Goal: Task Accomplishment & Management: Manage account settings

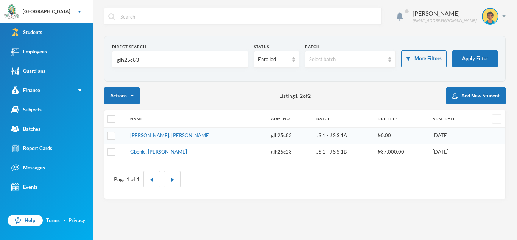
click at [138, 58] on input "glh25c83" at bounding box center [180, 59] width 128 height 17
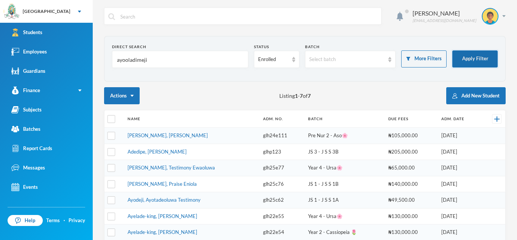
type input "ayooladimeji"
click at [463, 54] on button "Apply Filter" at bounding box center [474, 58] width 45 height 17
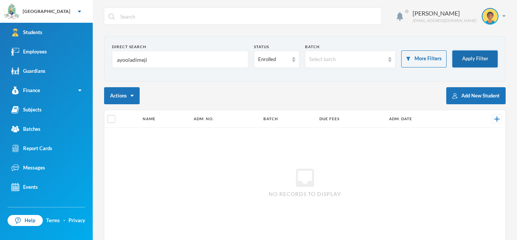
click at [469, 56] on button "Apply Filter" at bounding box center [474, 58] width 45 height 17
click at [158, 62] on input "ayooladimeji" at bounding box center [180, 59] width 128 height 17
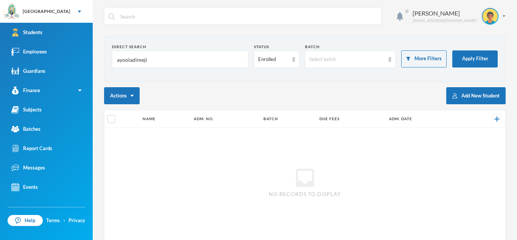
click at [158, 62] on input "ayooladimeji" at bounding box center [180, 59] width 128 height 17
type input "v"
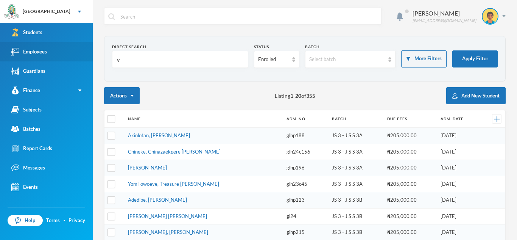
click at [45, 56] on link "Employees" at bounding box center [46, 51] width 93 height 19
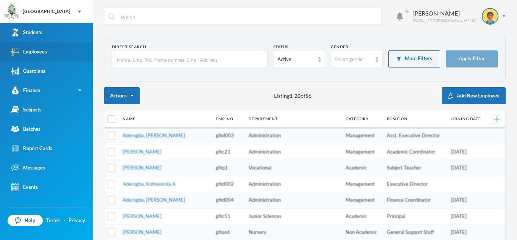
click at [47, 57] on link "Employees" at bounding box center [46, 51] width 93 height 19
click at [142, 61] on input "text" at bounding box center [189, 59] width 147 height 17
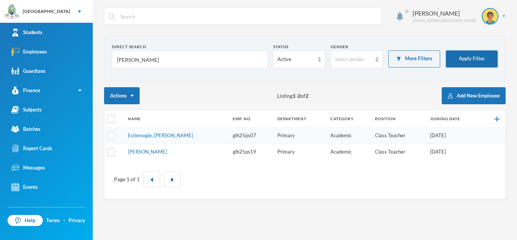
type input "[PERSON_NAME]"
click at [462, 60] on button "Apply Filter" at bounding box center [472, 58] width 52 height 17
click at [144, 134] on link "Eshemogie, [PERSON_NAME]" at bounding box center [160, 135] width 65 height 6
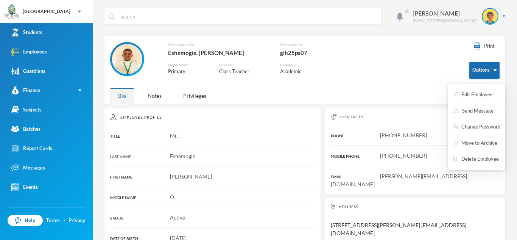
click at [498, 72] on button "Options" at bounding box center [484, 70] width 30 height 17
click at [479, 96] on button "Edit Employee" at bounding box center [473, 95] width 42 height 14
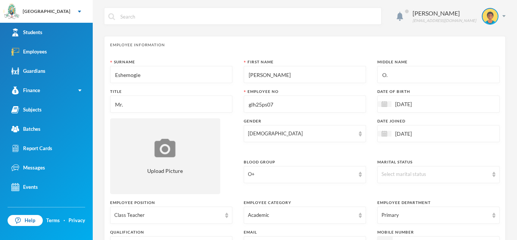
click at [142, 74] on input "Eshemogie" at bounding box center [171, 74] width 114 height 17
type input "Eshemogi"
type textarea "[STREET_ADDRESS][PERSON_NAME] [EMAIL_ADDRESS][DOMAIN_NAME]"
type input "Eshemog"
type textarea "[STREET_ADDRESS][PERSON_NAME] [EMAIL_ADDRESS][DOMAIN_NAME]"
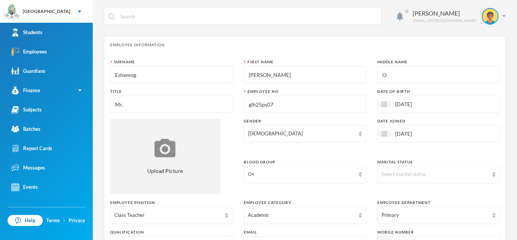
type input "Eshemogg"
type textarea "[STREET_ADDRESS][PERSON_NAME] [EMAIL_ADDRESS][DOMAIN_NAME]"
type input "Eshemoggi"
type textarea "[STREET_ADDRESS][PERSON_NAME] [EMAIL_ADDRESS][DOMAIN_NAME]"
type input "Eshemogg"
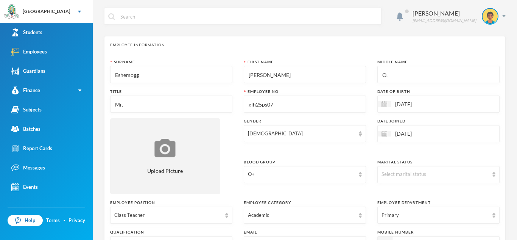
type textarea "[STREET_ADDRESS][PERSON_NAME] [EMAIL_ADDRESS][DOMAIN_NAME]"
type input "Eshemog"
type textarea "[STREET_ADDRESS][PERSON_NAME] [EMAIL_ADDRESS][DOMAIN_NAME]"
type input "Eshemogh"
type textarea "[STREET_ADDRESS][PERSON_NAME] [EMAIL_ADDRESS][DOMAIN_NAME]"
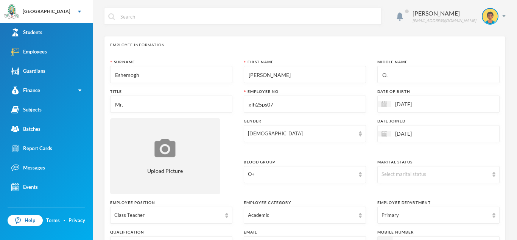
type input "Eshemoghi"
type textarea "[STREET_ADDRESS][PERSON_NAME] [EMAIL_ADDRESS][DOMAIN_NAME]"
type input "Eshemoghie"
type textarea "[STREET_ADDRESS][PERSON_NAME] [EMAIL_ADDRESS][DOMAIN_NAME]"
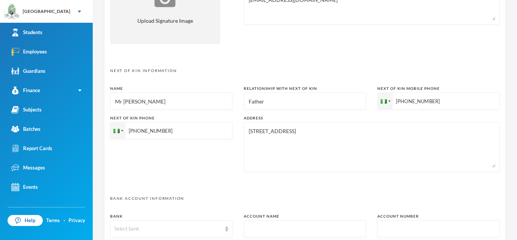
scroll to position [394, 0]
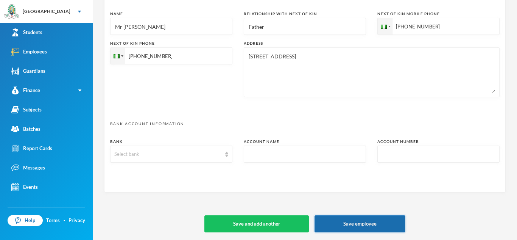
type input "Eshemoghie"
click at [373, 225] on button "Save employee" at bounding box center [359, 223] width 91 height 17
type textarea "[STREET_ADDRESS][PERSON_NAME] [EMAIL_ADDRESS][DOMAIN_NAME]"
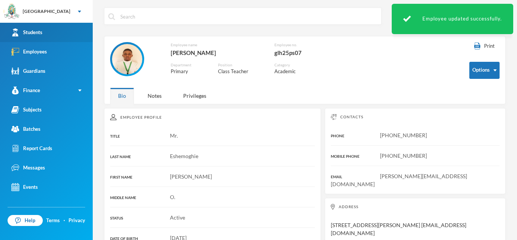
click at [61, 31] on link "Students" at bounding box center [46, 32] width 93 height 19
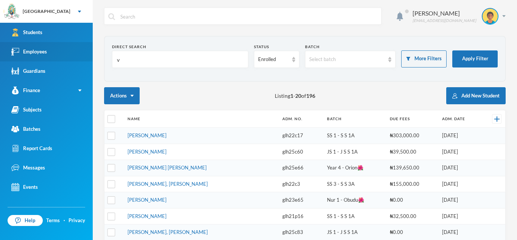
click at [72, 47] on link "Employees" at bounding box center [46, 51] width 93 height 19
